Goal: Find specific page/section: Find specific page/section

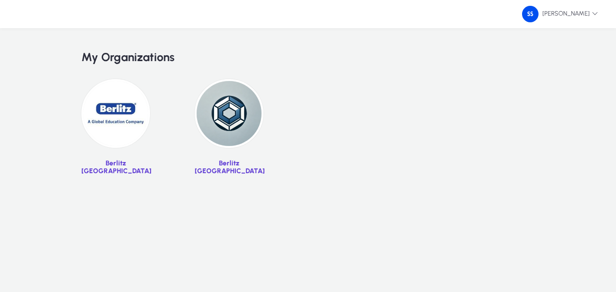
click at [124, 121] on img at bounding box center [115, 113] width 69 height 69
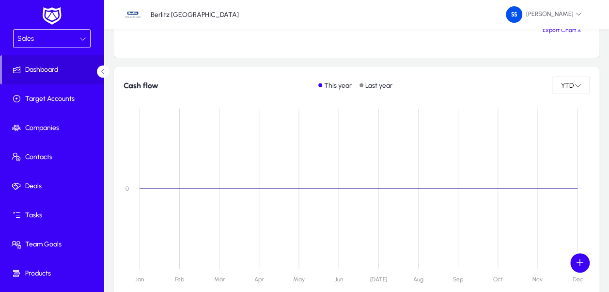
scroll to position [1236, 0]
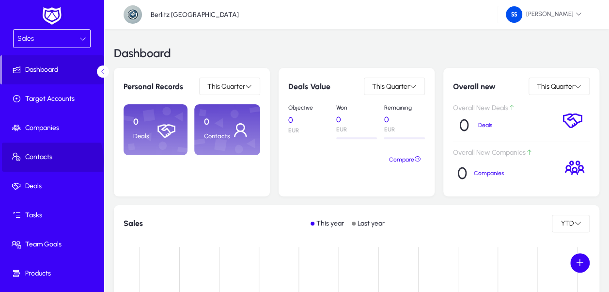
click at [45, 160] on span "Contacts" at bounding box center [54, 157] width 104 height 10
